Goal: Task Accomplishment & Management: Use online tool/utility

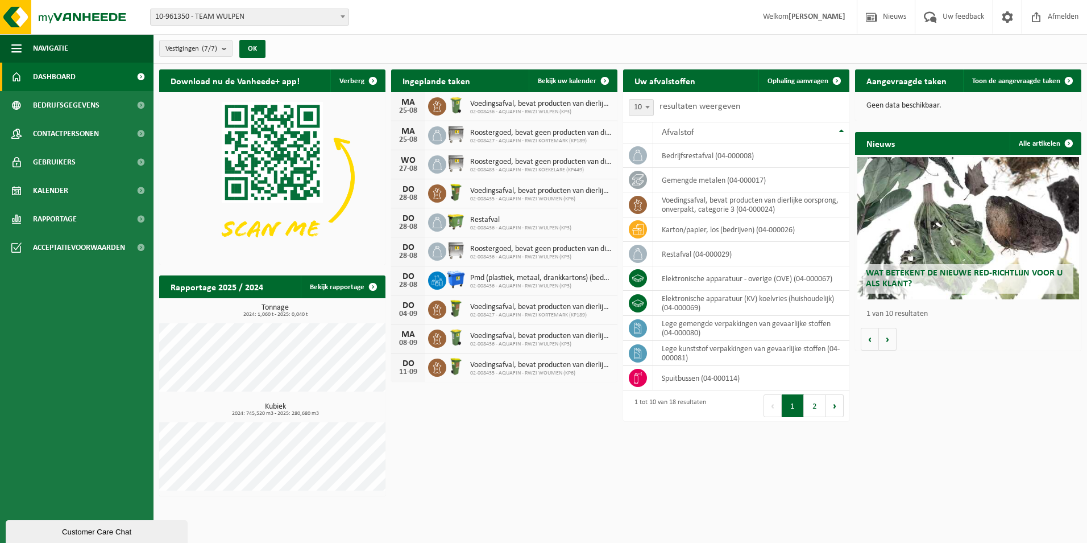
drag, startPoint x: 1074, startPoint y: 78, endPoint x: 1085, endPoint y: 79, distance: 10.8
click at [1074, 78] on span at bounding box center [1069, 80] width 23 height 23
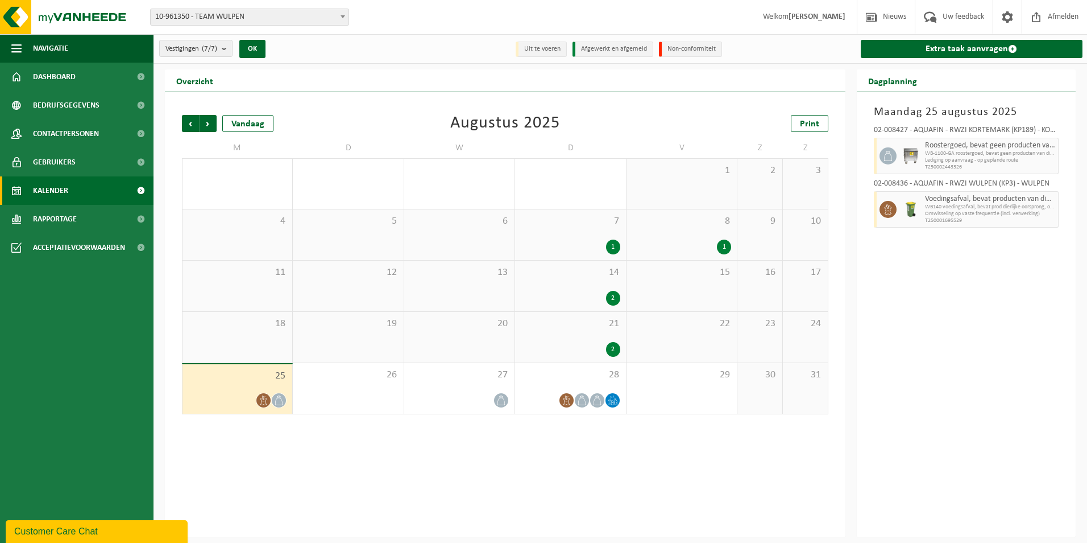
click at [908, 164] on div at bounding box center [911, 156] width 23 height 36
click at [887, 156] on icon at bounding box center [888, 156] width 10 height 10
drag, startPoint x: 887, startPoint y: 156, endPoint x: 984, endPoint y: 149, distance: 97.5
click at [980, 155] on span "WB-1100-GA roostergoed, bevat geen producten van dierlijke o" at bounding box center [990, 153] width 131 height 7
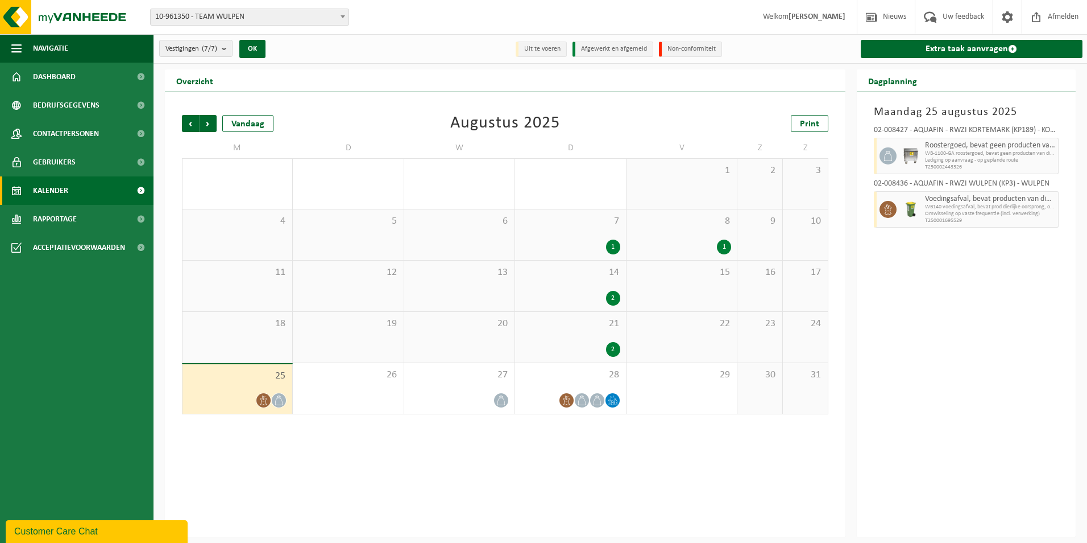
click at [991, 139] on div "Roostergoed, bevat geen producten van dierlijke oorsprong WB-1100-GA roostergoe…" at bounding box center [991, 156] width 137 height 36
click at [1014, 133] on div "02-008427 - AQUAFIN - RWZI KORTEMARK (KP189) - KORTEMARK" at bounding box center [966, 131] width 185 height 11
click at [992, 50] on link "Extra taak aanvragen" at bounding box center [972, 49] width 222 height 18
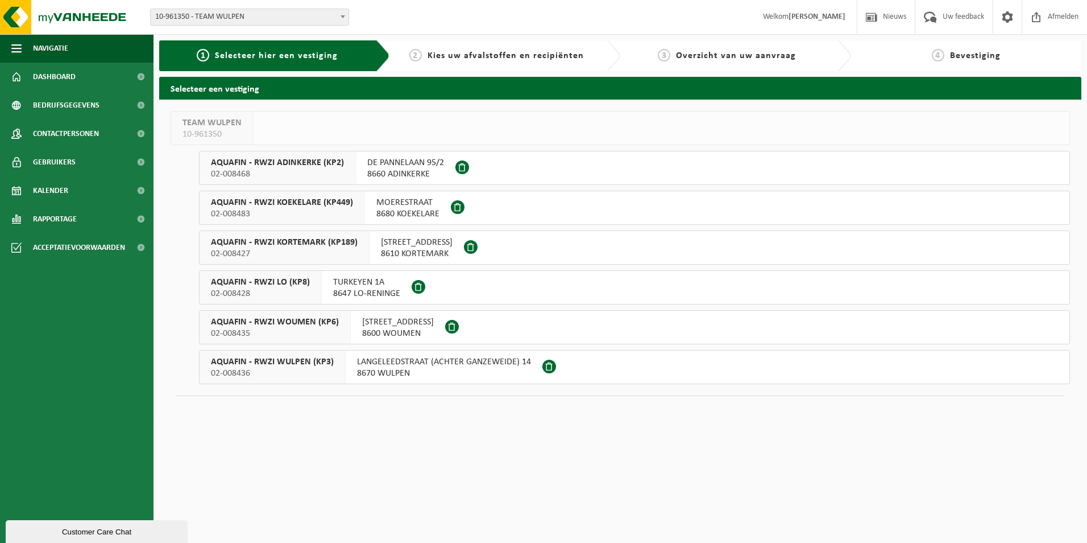
click at [341, 246] on span "AQUAFIN - RWZI KORTEMARK (KP189)" at bounding box center [284, 242] width 147 height 11
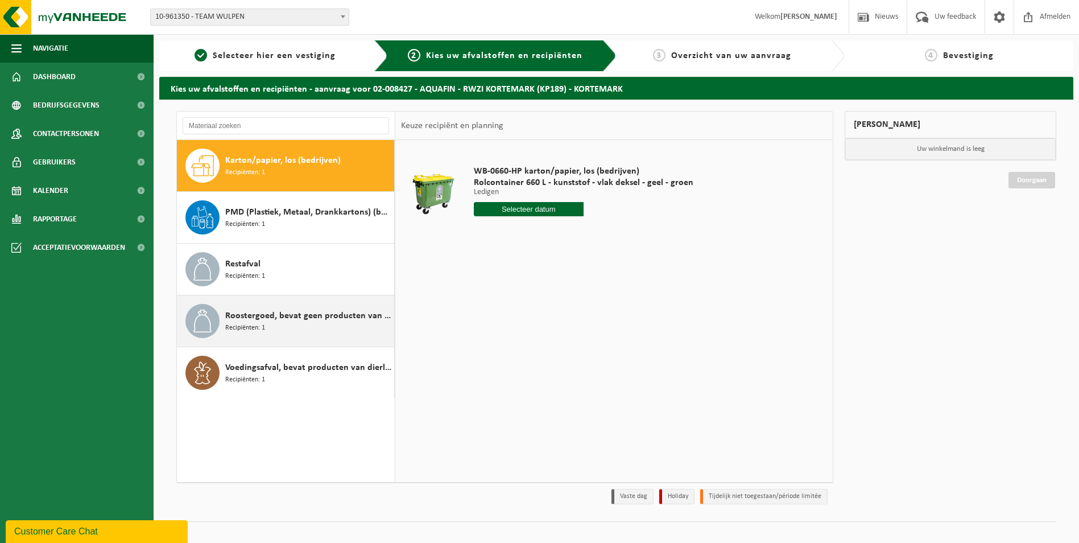
click at [299, 317] on span "Roostergoed, bevat geen producten van dierlijke oorsprong" at bounding box center [308, 316] width 166 height 14
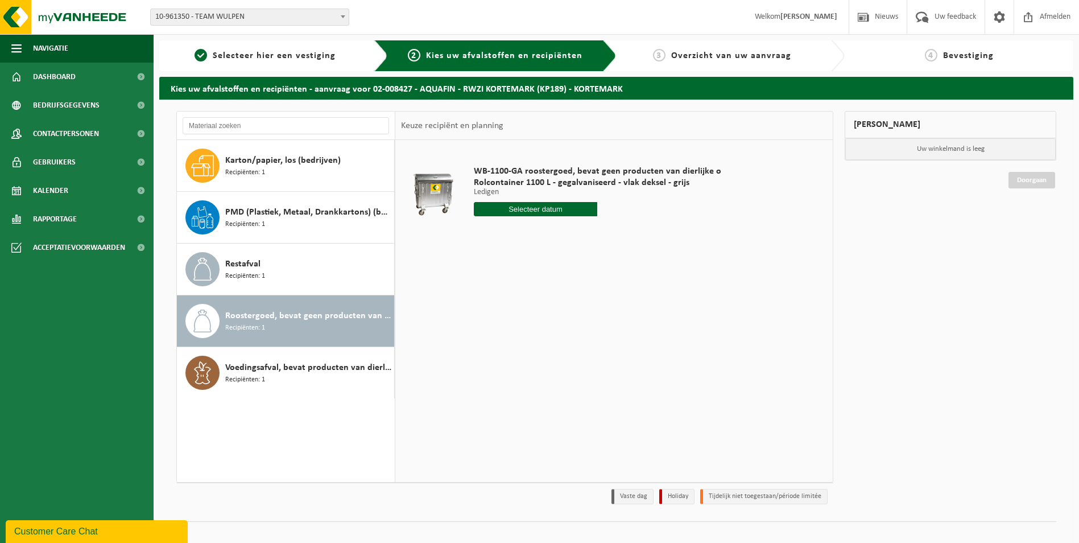
click at [557, 209] on input "text" at bounding box center [536, 209] width 124 height 14
click at [605, 234] on icon at bounding box center [603, 235] width 18 height 18
click at [482, 270] on div "1" at bounding box center [484, 273] width 20 height 18
type input "Van [DATE]"
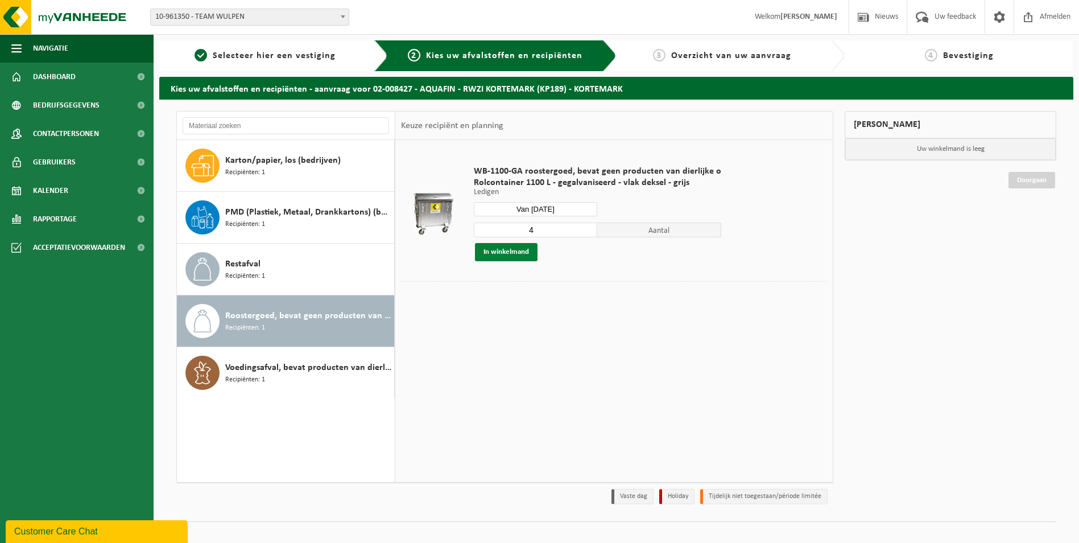
click at [527, 255] on button "In winkelmand" at bounding box center [506, 252] width 63 height 18
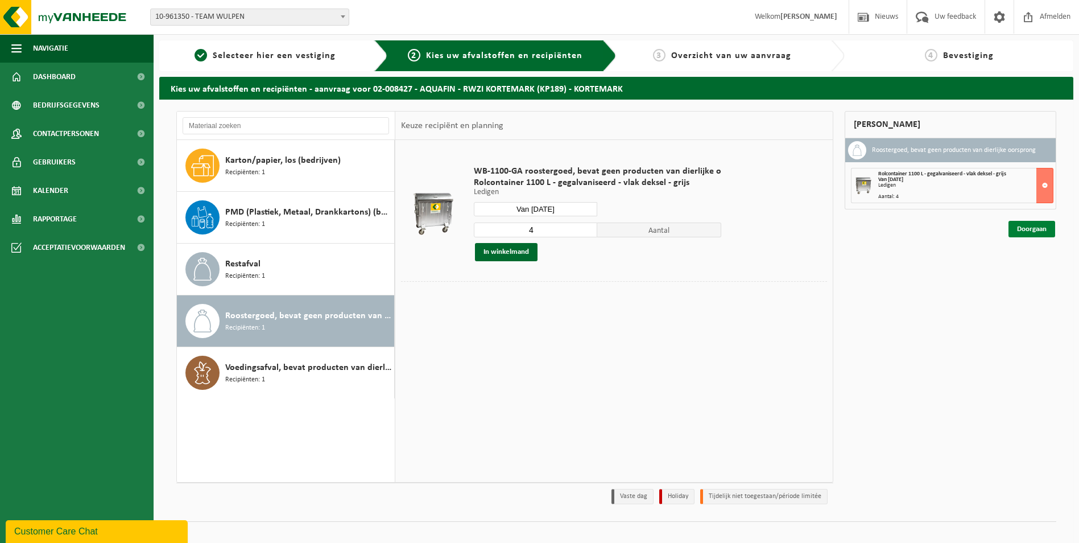
click at [1041, 225] on link "Doorgaan" at bounding box center [1031, 229] width 47 height 16
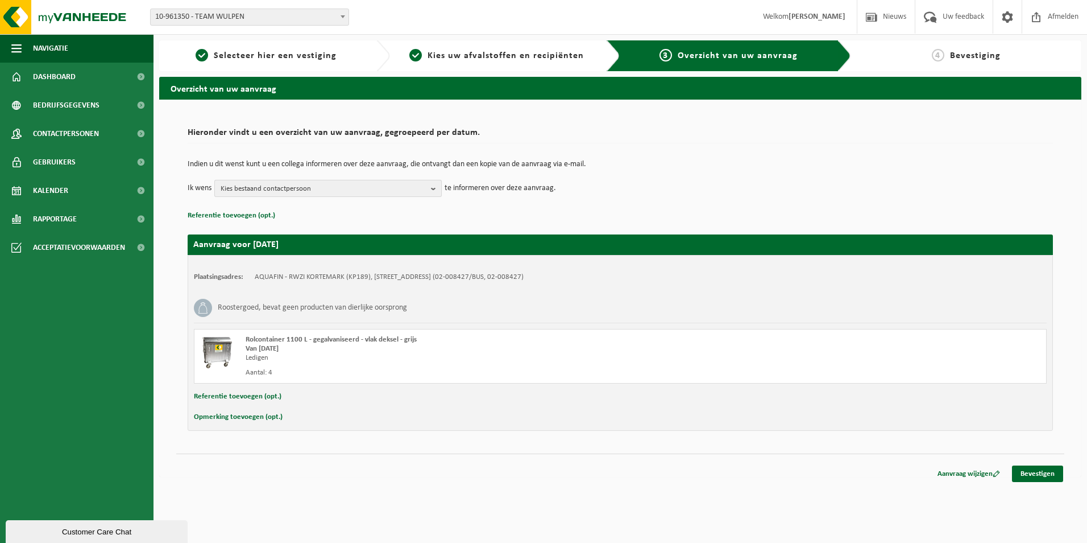
click at [370, 191] on span "Kies bestaand contactpersoon" at bounding box center [324, 188] width 206 height 17
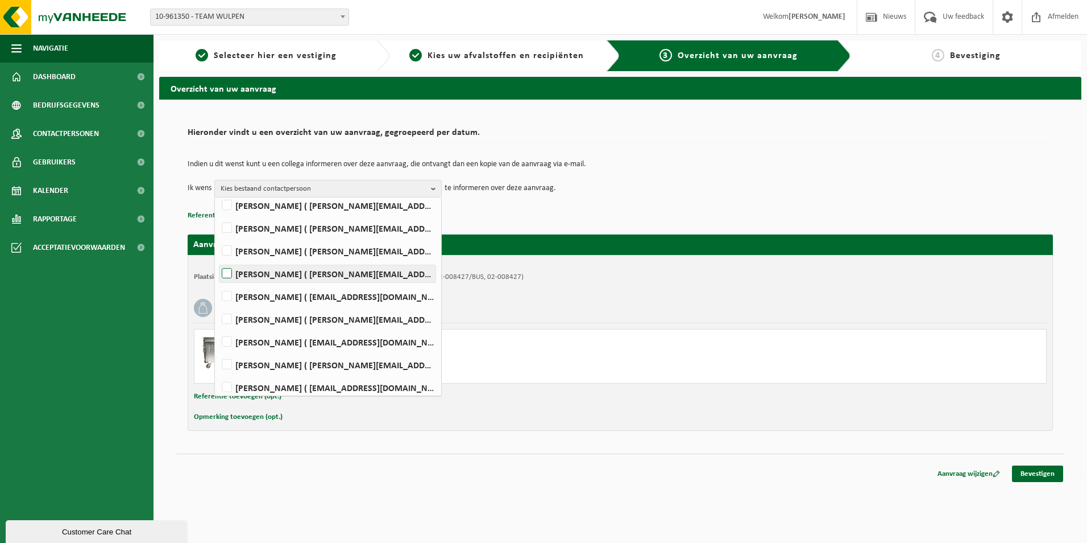
scroll to position [284, 0]
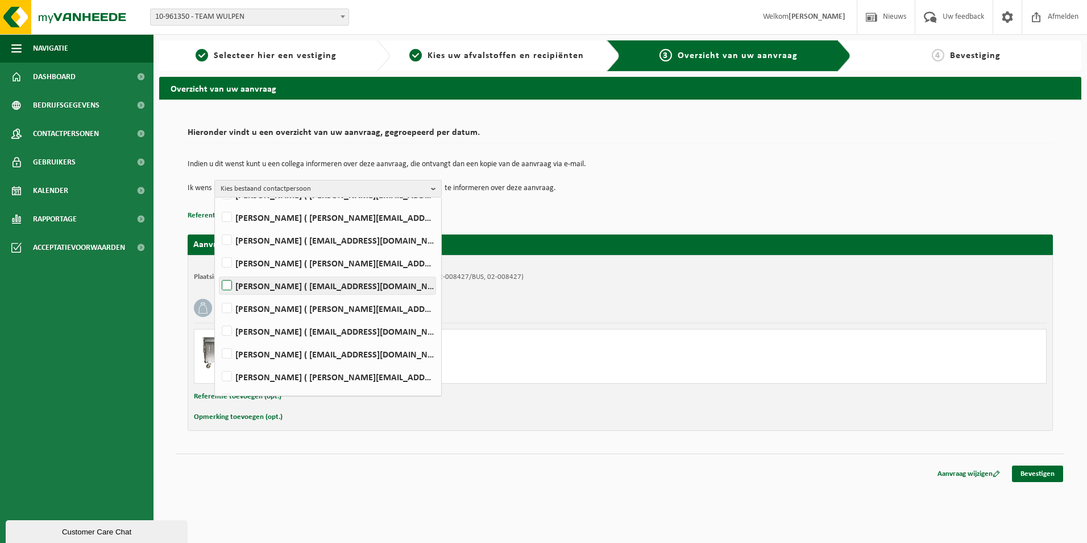
click at [229, 286] on label "Pascal Van Nieulande ( pascal.vannieulande@aquafin.be )" at bounding box center [328, 285] width 216 height 17
click at [218, 271] on input "Pascal Van Nieulande ( pascal.vannieulande@aquafin.be )" at bounding box center [217, 271] width 1 height 1
checkbox input "true"
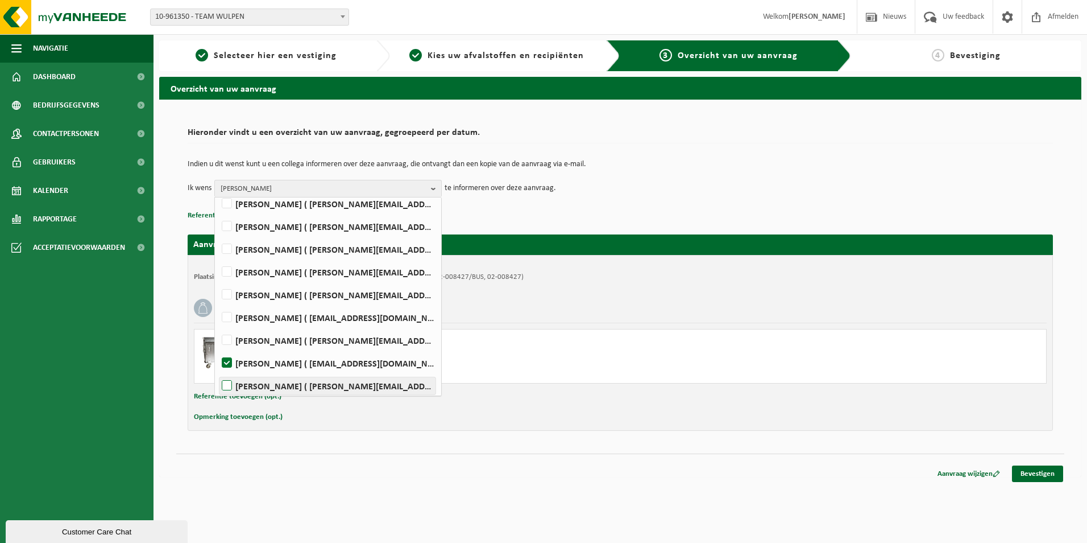
scroll to position [227, 0]
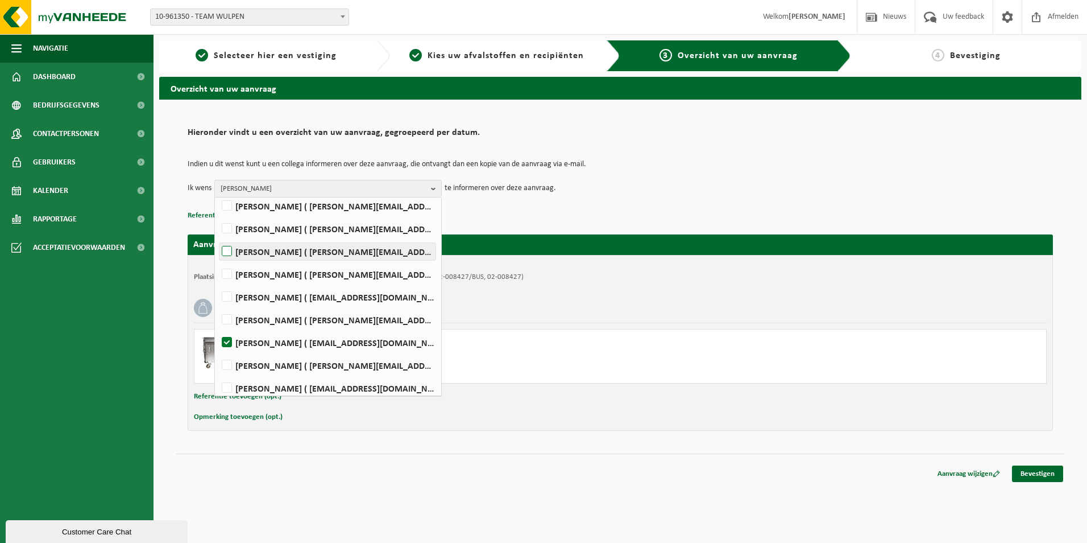
click at [228, 258] on label "Hannes Ryckier ( hannes.ryckier@aquafin.be )" at bounding box center [328, 251] width 216 height 17
click at [218, 237] on input "Hannes Ryckier ( hannes.ryckier@aquafin.be )" at bounding box center [217, 237] width 1 height 1
checkbox input "true"
click at [556, 489] on html "Vestiging: 10-961350 - TEAM WULPEN 02-008468 - AQUAFIN - RWZI ADINKERKE (KP2) -…" at bounding box center [543, 271] width 1087 height 543
click at [1047, 474] on link "Bevestigen" at bounding box center [1037, 473] width 51 height 16
